Goal: Complete application form

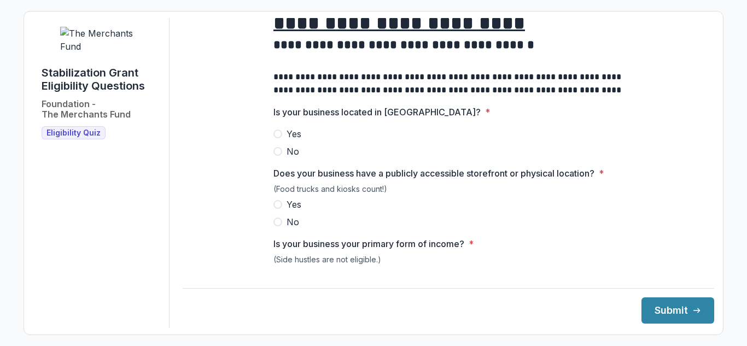
scroll to position [100, 0]
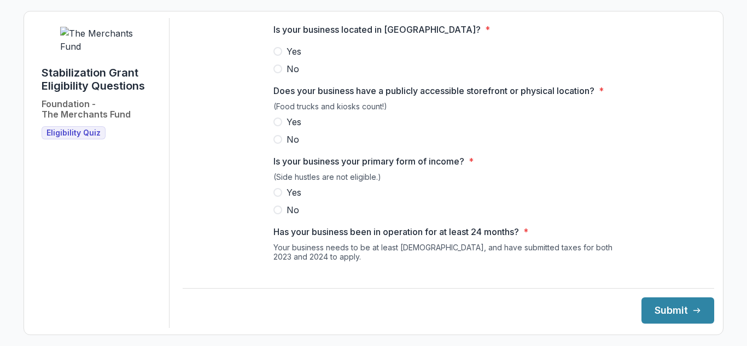
click at [277, 56] on span at bounding box center [277, 51] width 9 height 9
click at [274, 126] on span at bounding box center [277, 122] width 9 height 9
click at [703, 94] on div "**********" at bounding box center [448, 173] width 531 height 310
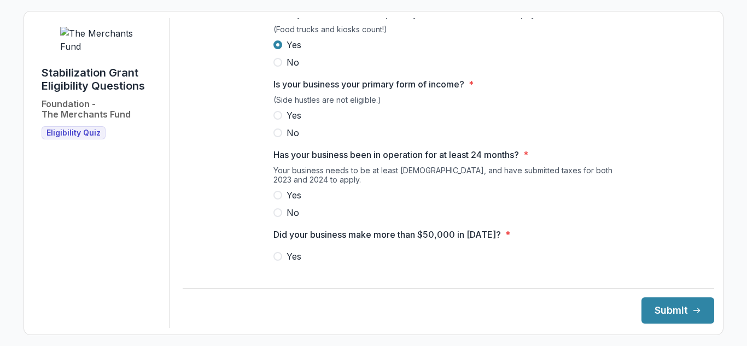
scroll to position [189, 0]
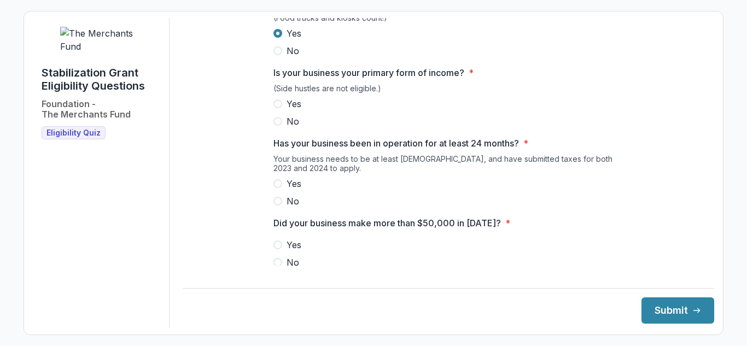
click at [278, 108] on span at bounding box center [277, 104] width 9 height 9
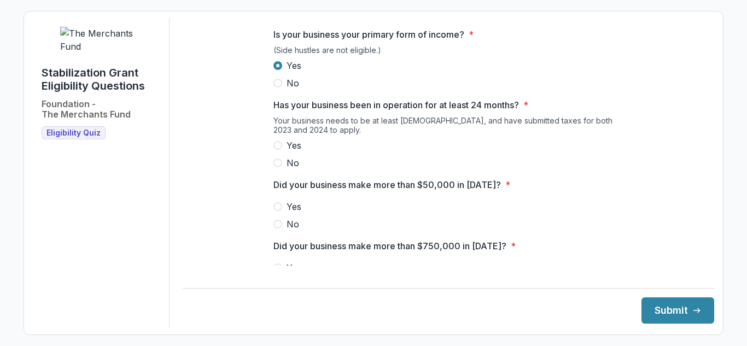
scroll to position [233, 0]
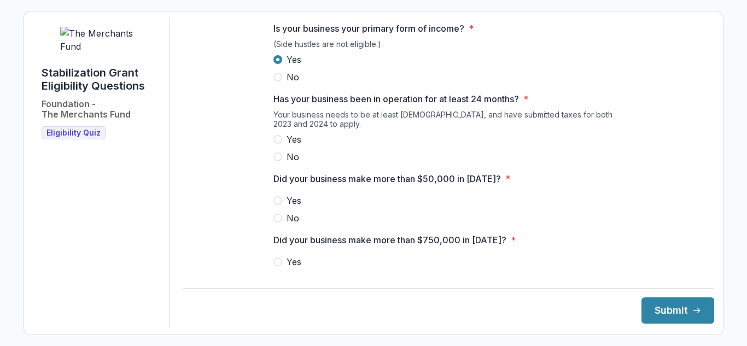
click at [280, 145] on label "Yes" at bounding box center [448, 139] width 350 height 13
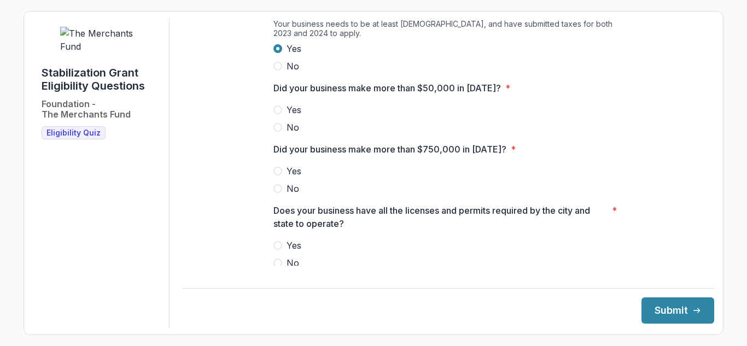
scroll to position [327, 0]
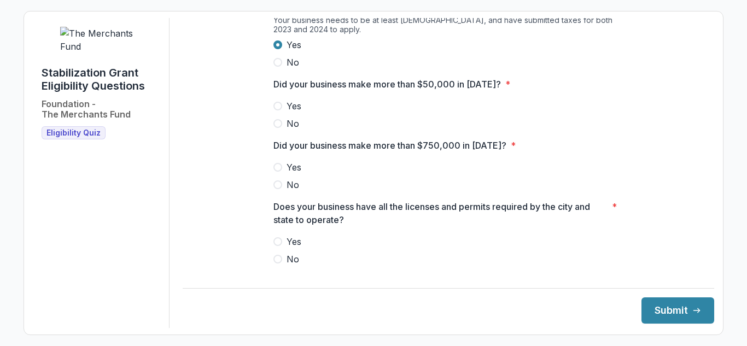
click at [278, 110] on span at bounding box center [277, 106] width 9 height 9
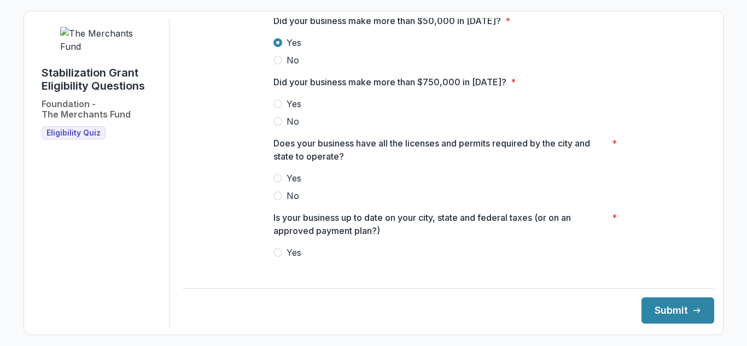
scroll to position [393, 0]
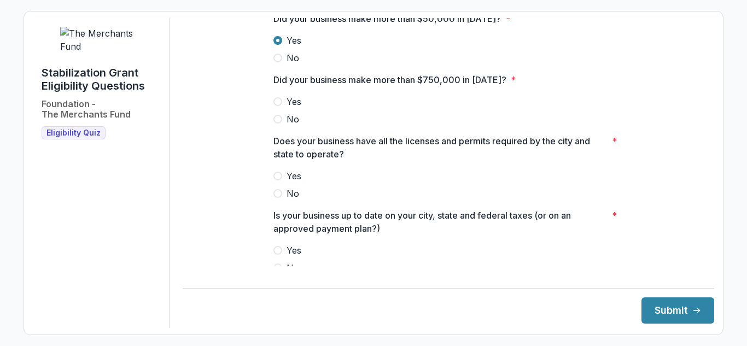
click at [271, 123] on div "**********" at bounding box center [448, 61] width 367 height 872
click at [273, 125] on label "No" at bounding box center [448, 119] width 350 height 13
click at [279, 180] on span at bounding box center [277, 176] width 9 height 9
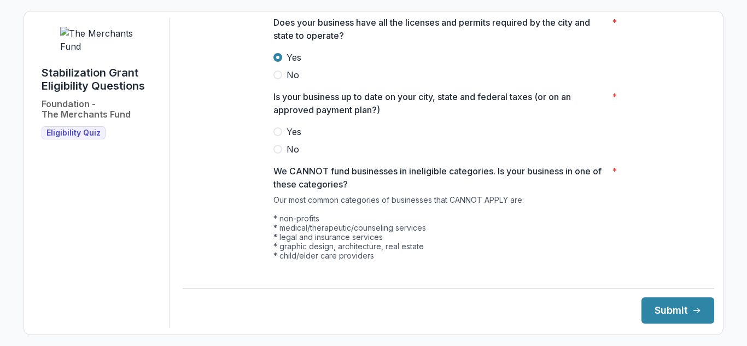
scroll to position [525, 0]
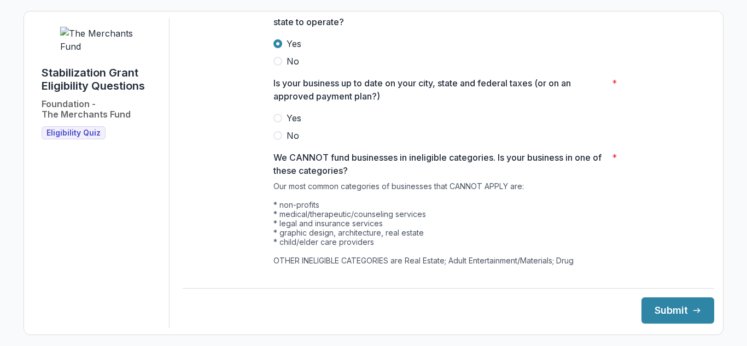
click at [274, 122] on label "Yes" at bounding box center [448, 118] width 350 height 13
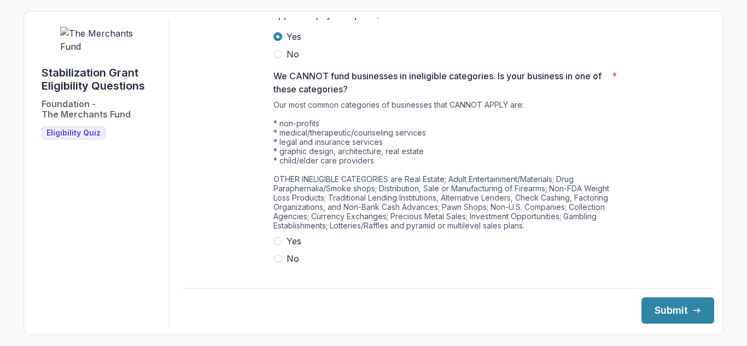
scroll to position [624, 0]
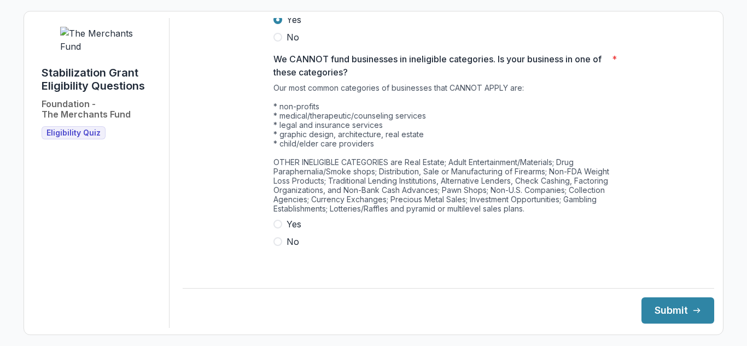
click at [273, 246] on span at bounding box center [277, 241] width 9 height 9
click at [677, 316] on button "Submit" at bounding box center [677, 310] width 73 height 26
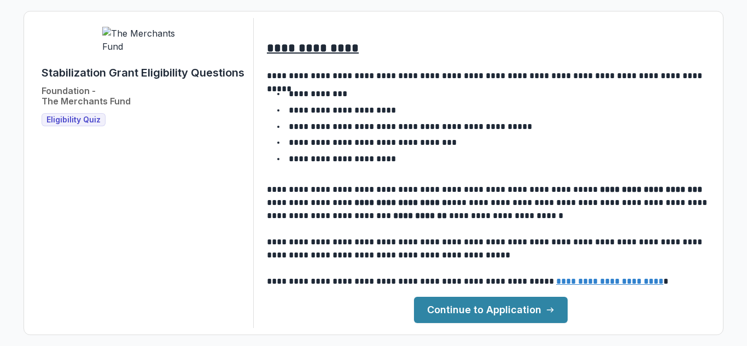
click at [499, 307] on link "Continue to Application" at bounding box center [491, 310] width 154 height 26
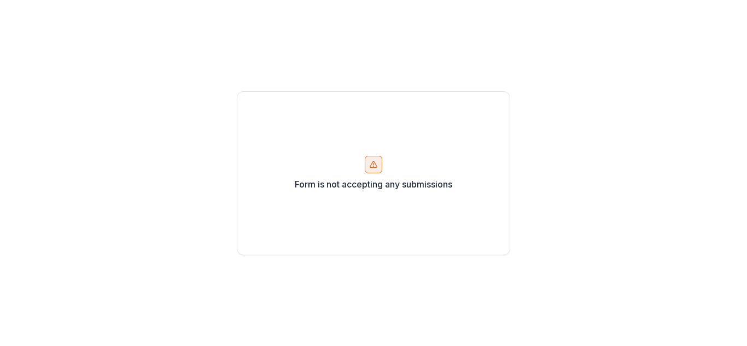
click at [376, 166] on icon at bounding box center [373, 164] width 9 height 9
